Goal: Task Accomplishment & Management: Manage account settings

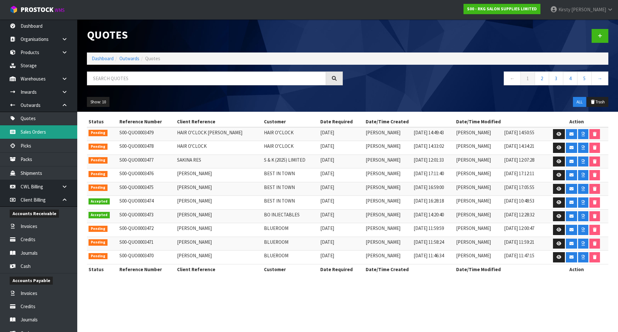
click at [33, 135] on link "Sales Orders" at bounding box center [38, 131] width 77 height 13
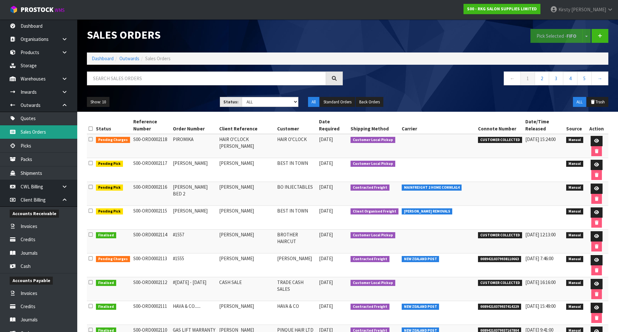
click at [29, 131] on link "Sales Orders" at bounding box center [38, 131] width 77 height 13
click at [28, 120] on link "Quotes" at bounding box center [38, 118] width 77 height 13
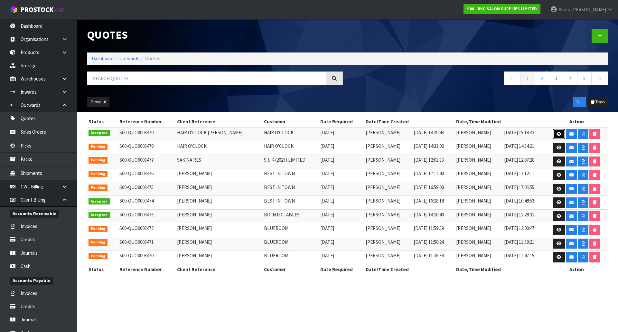
click at [558, 132] on icon at bounding box center [559, 134] width 5 height 4
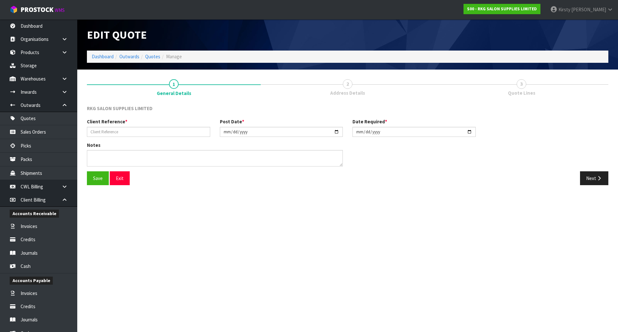
type input "HAIR O'CLOCK [PERSON_NAME]"
type input "[DATE]"
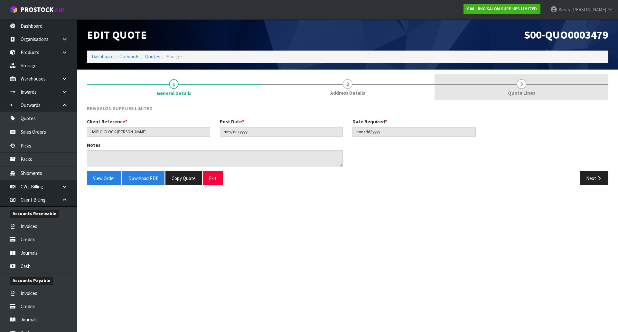
click at [520, 89] on link "3 Quote Lines" at bounding box center [522, 86] width 174 height 25
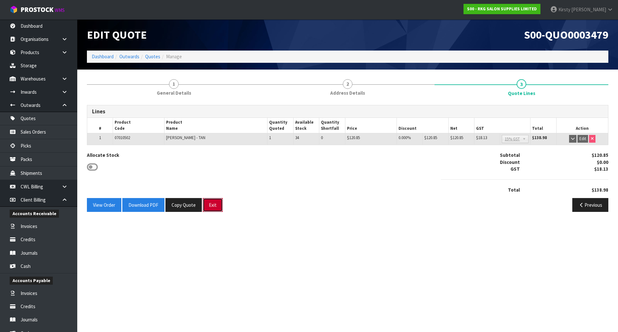
click at [210, 202] on button "Exit" at bounding box center [213, 205] width 20 height 14
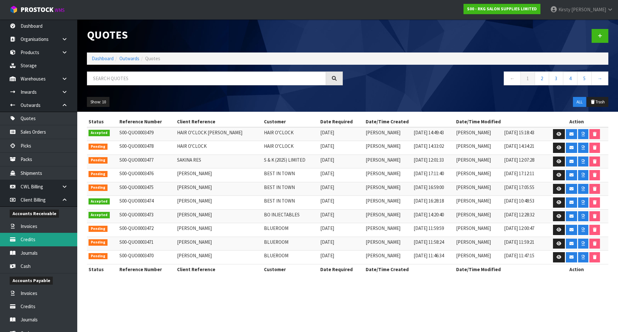
click at [30, 239] on link "Credits" at bounding box center [38, 239] width 77 height 13
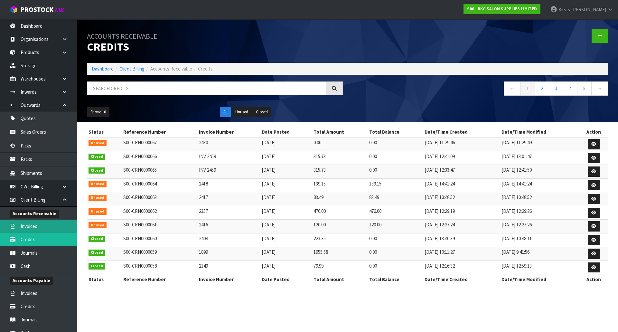
click at [27, 224] on div "Accounts Receivable Credits Dashboard Client Billing Accounts Receivable Credit…" at bounding box center [309, 148] width 618 height 296
click at [27, 226] on link "Invoices" at bounding box center [38, 226] width 77 height 13
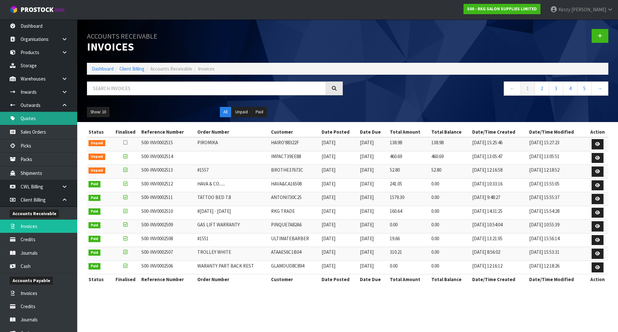
click at [33, 116] on link "Quotes" at bounding box center [38, 118] width 77 height 13
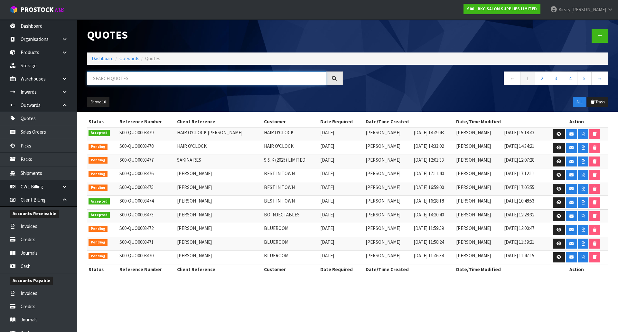
click at [99, 79] on input "text" at bounding box center [206, 78] width 239 height 14
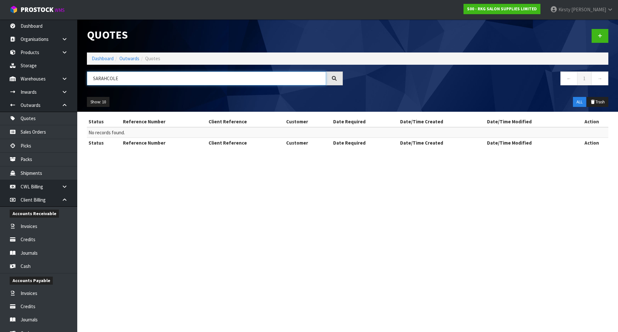
click at [107, 77] on input "SARAHCOLE" at bounding box center [206, 78] width 239 height 14
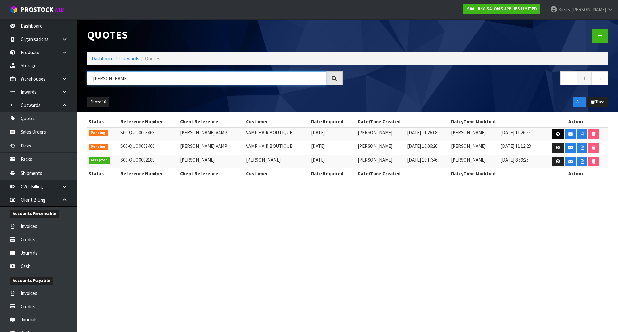
type input "[PERSON_NAME]"
click at [557, 134] on icon at bounding box center [558, 134] width 5 height 4
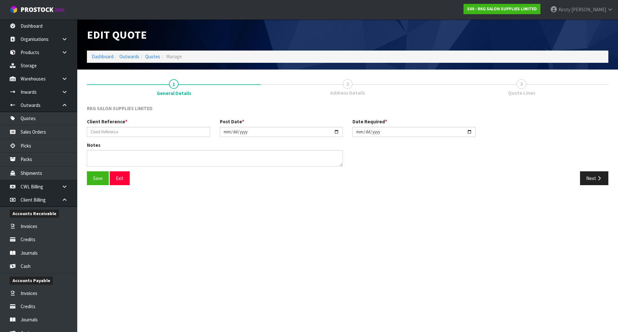
type input "[PERSON_NAME] VAMP"
type input "[DATE]"
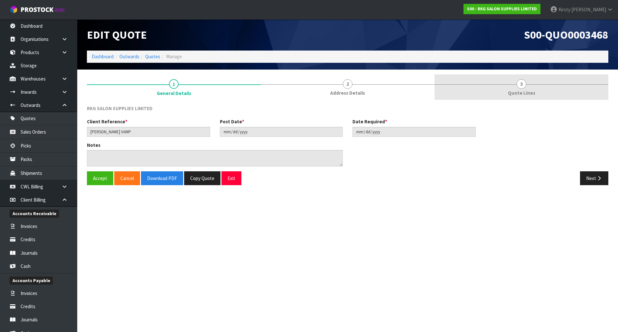
click at [519, 87] on span "3" at bounding box center [522, 84] width 10 height 10
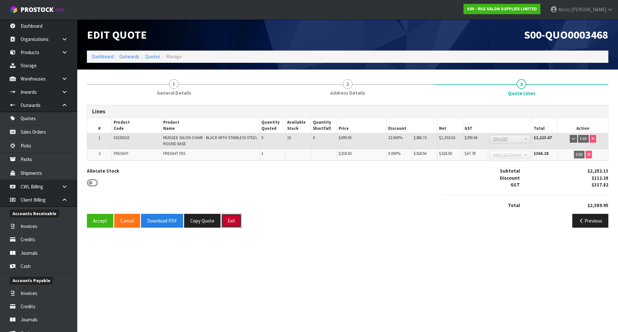
click at [235, 219] on button "Exit" at bounding box center [231, 221] width 20 height 14
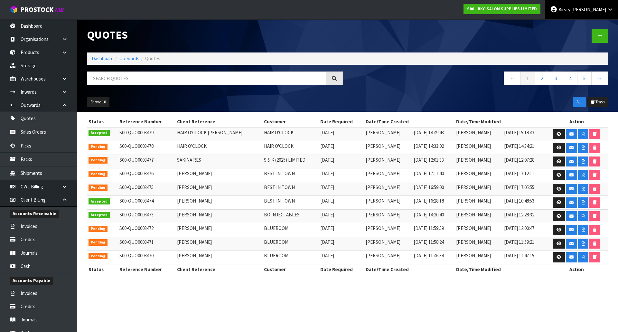
click at [570, 8] on span "Kirsty" at bounding box center [564, 9] width 12 height 6
click at [586, 25] on link "Logout" at bounding box center [592, 25] width 51 height 9
